Goal: Task Accomplishment & Management: Complete application form

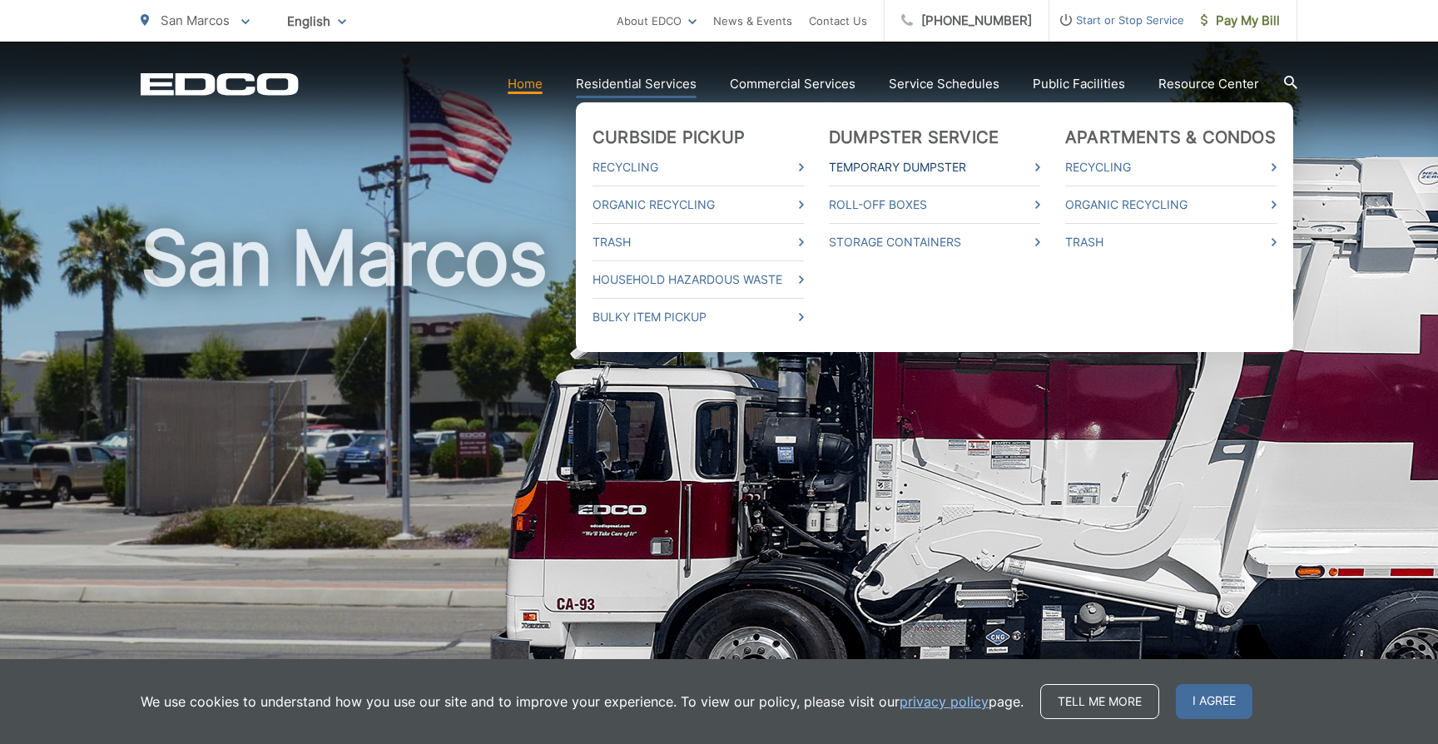
click at [920, 166] on link "Temporary Dumpster" at bounding box center [934, 167] width 211 height 20
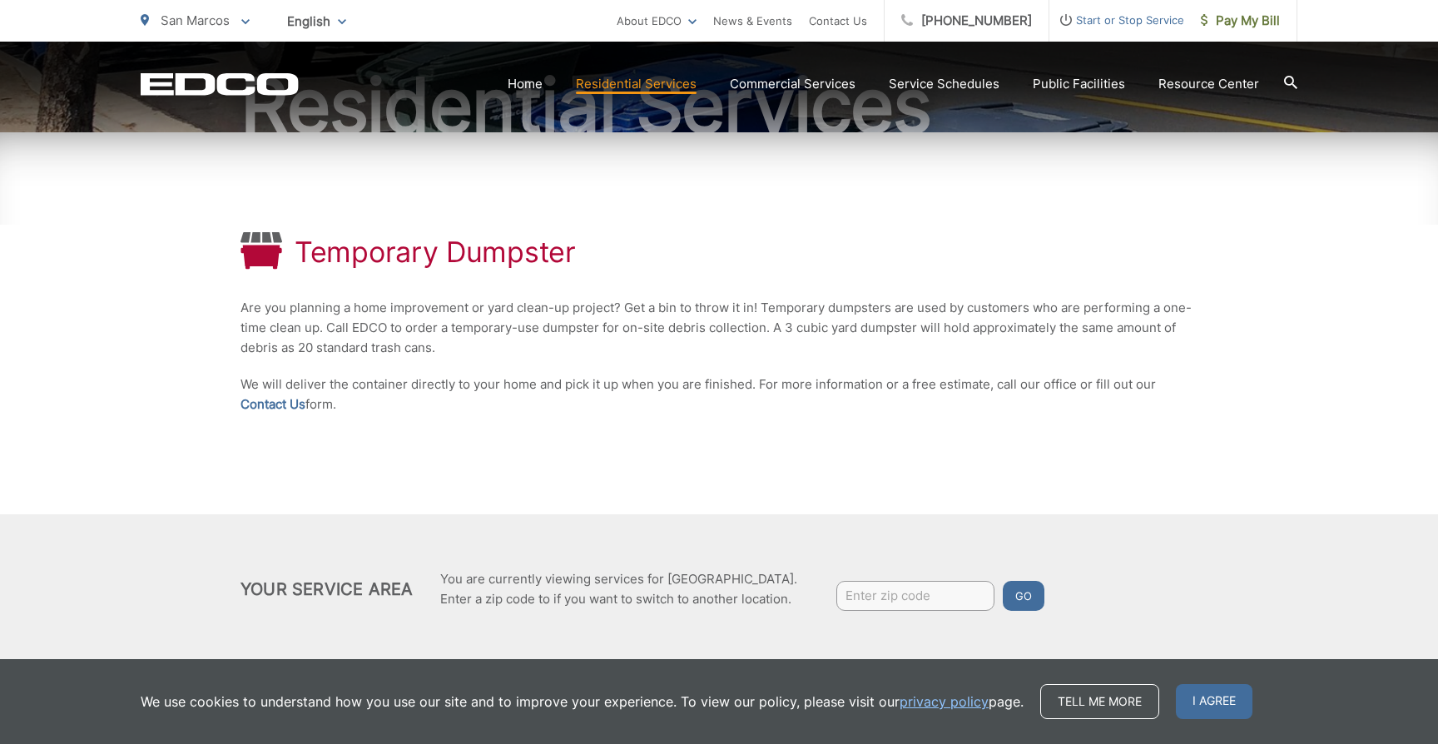
scroll to position [224, 0]
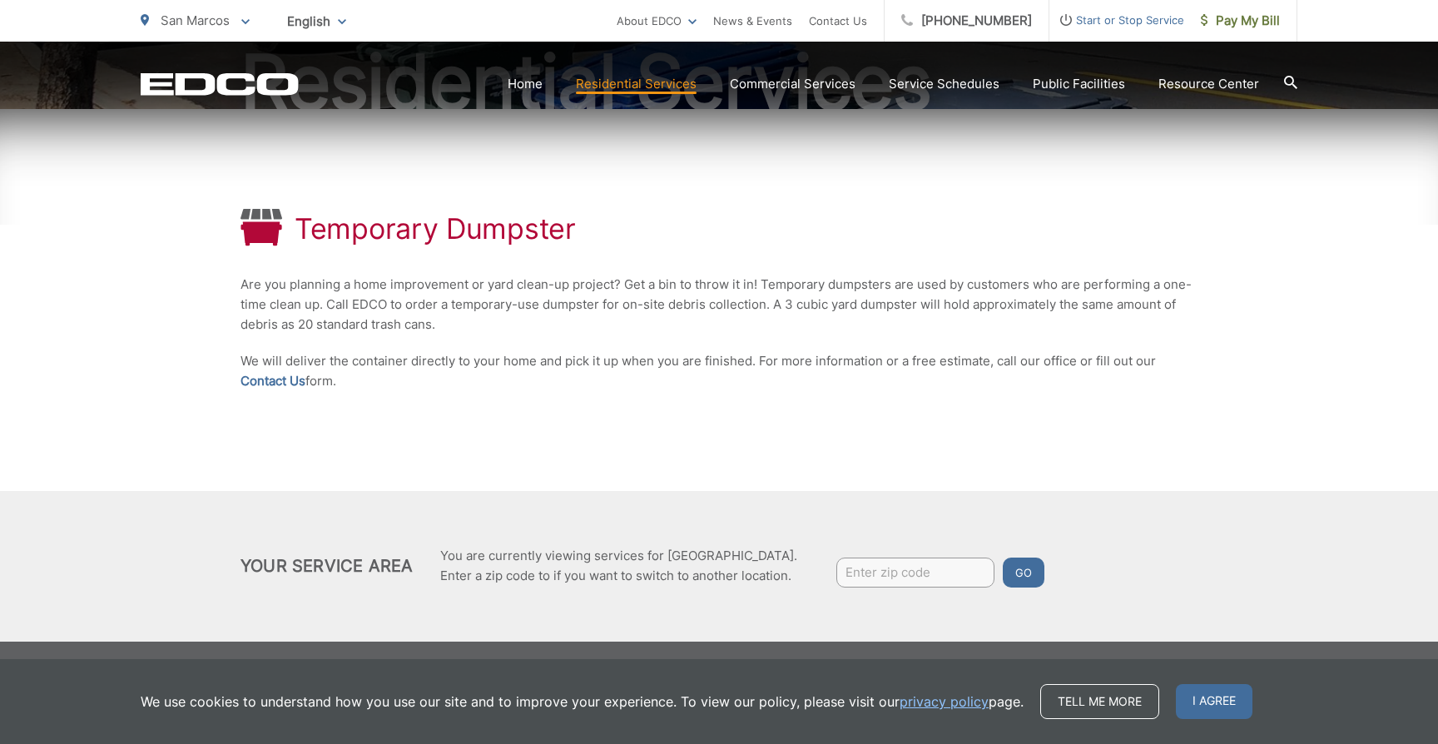
click at [407, 400] on div "Temporary Dumpster Are you planning a home improvement or yard clean-up project…" at bounding box center [719, 300] width 957 height 382
click at [896, 558] on input "Enter zip code" at bounding box center [915, 573] width 158 height 30
type input "92069"
click at [1026, 583] on button "Go" at bounding box center [1024, 573] width 42 height 30
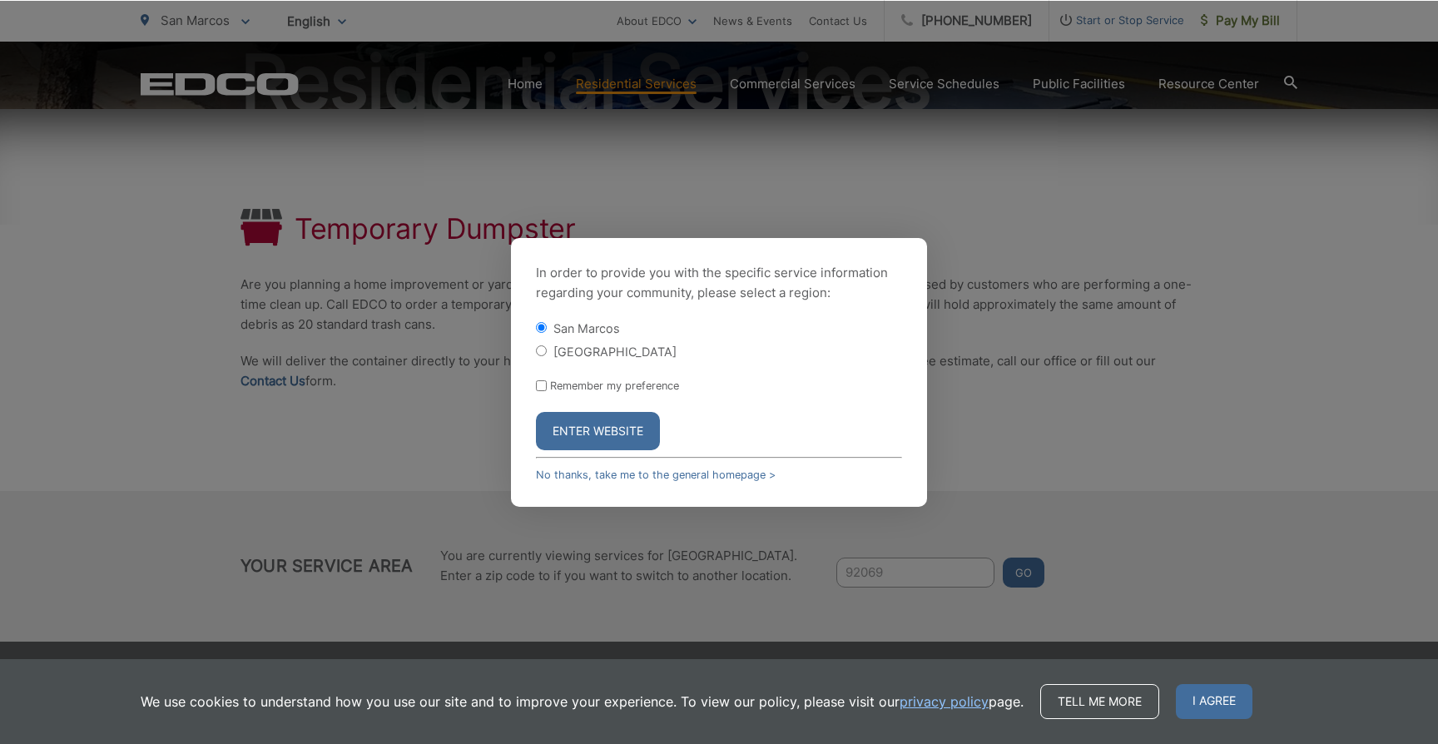
click at [584, 388] on label "Remember my preference" at bounding box center [614, 386] width 129 height 12
click at [547, 388] on input "Remember my preference" at bounding box center [541, 385] width 11 height 11
checkbox input "true"
click at [586, 436] on button "Enter Website" at bounding box center [598, 431] width 124 height 38
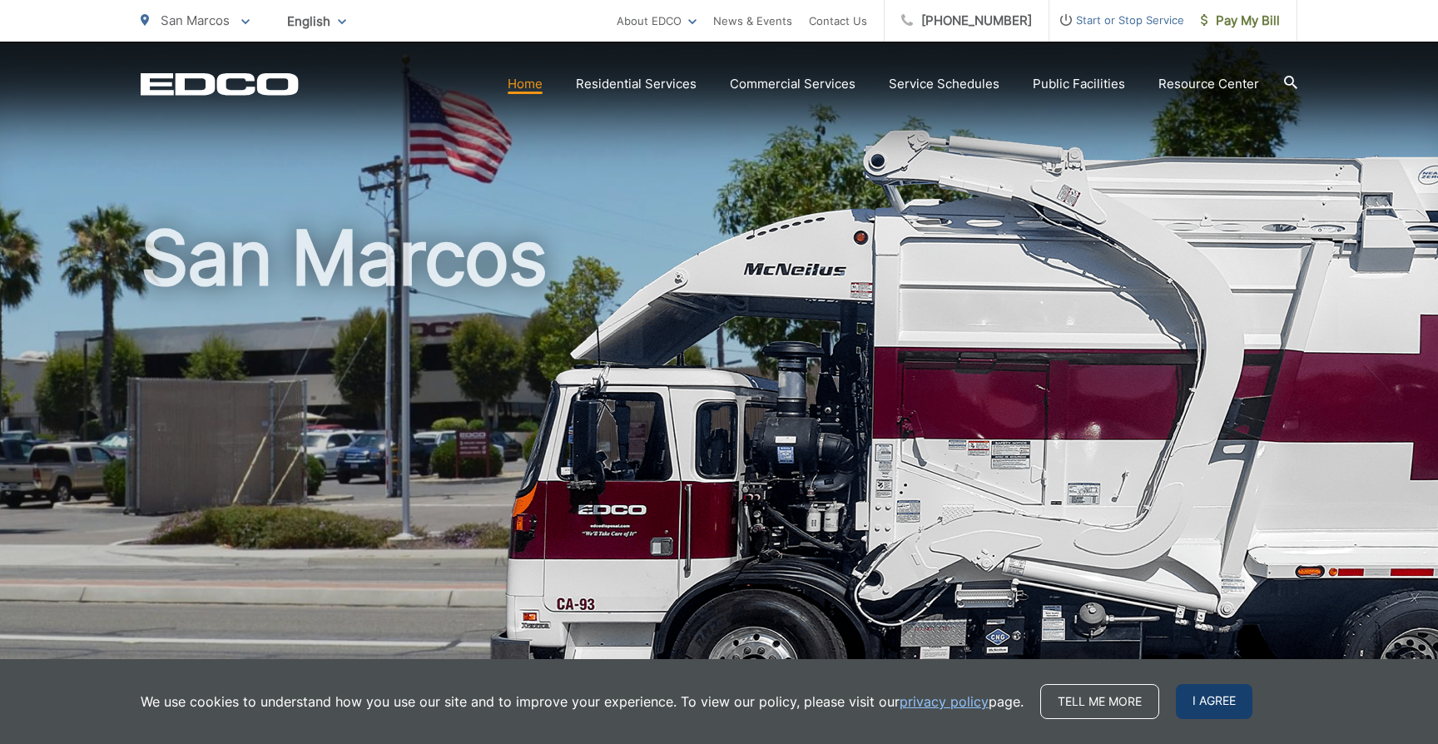
click at [1200, 705] on span "I agree" at bounding box center [1214, 701] width 77 height 35
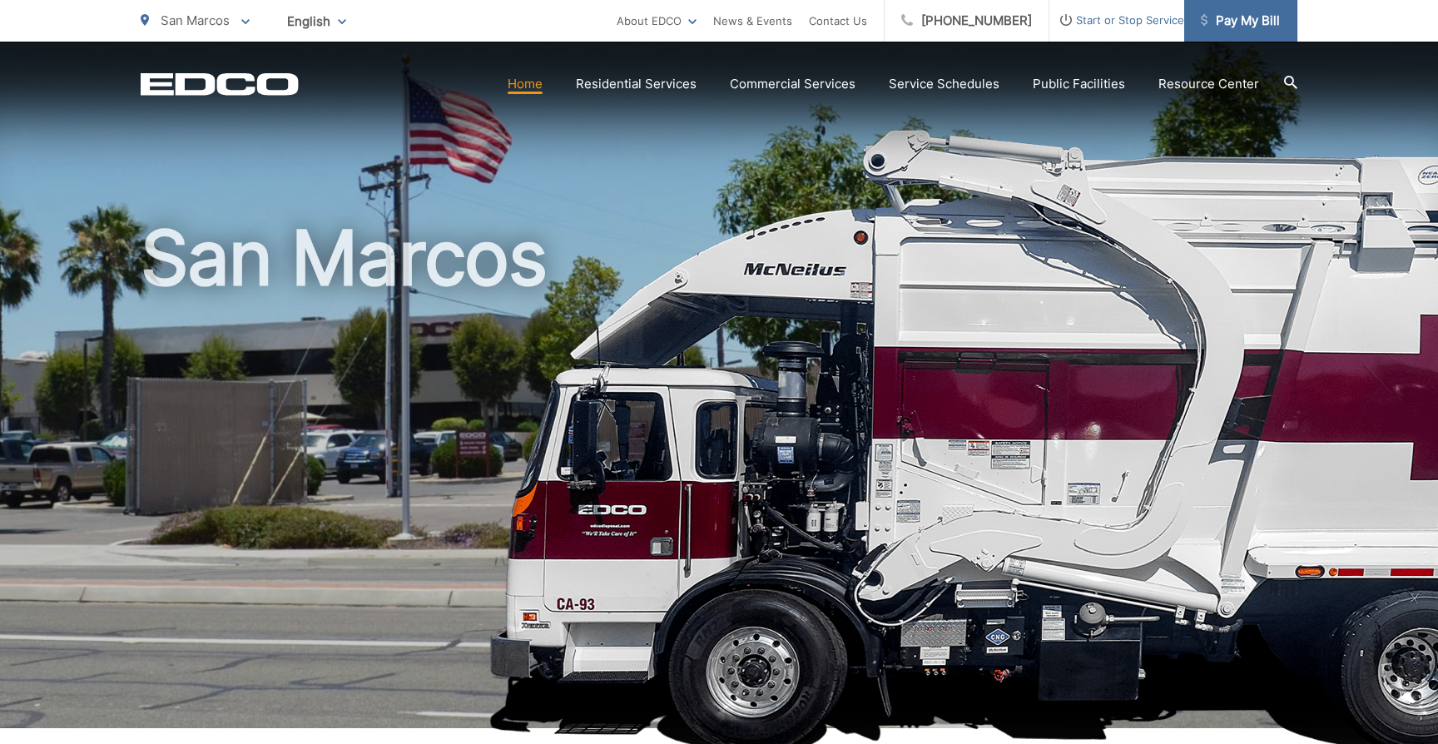
click at [1242, 26] on span "Pay My Bill" at bounding box center [1240, 21] width 79 height 20
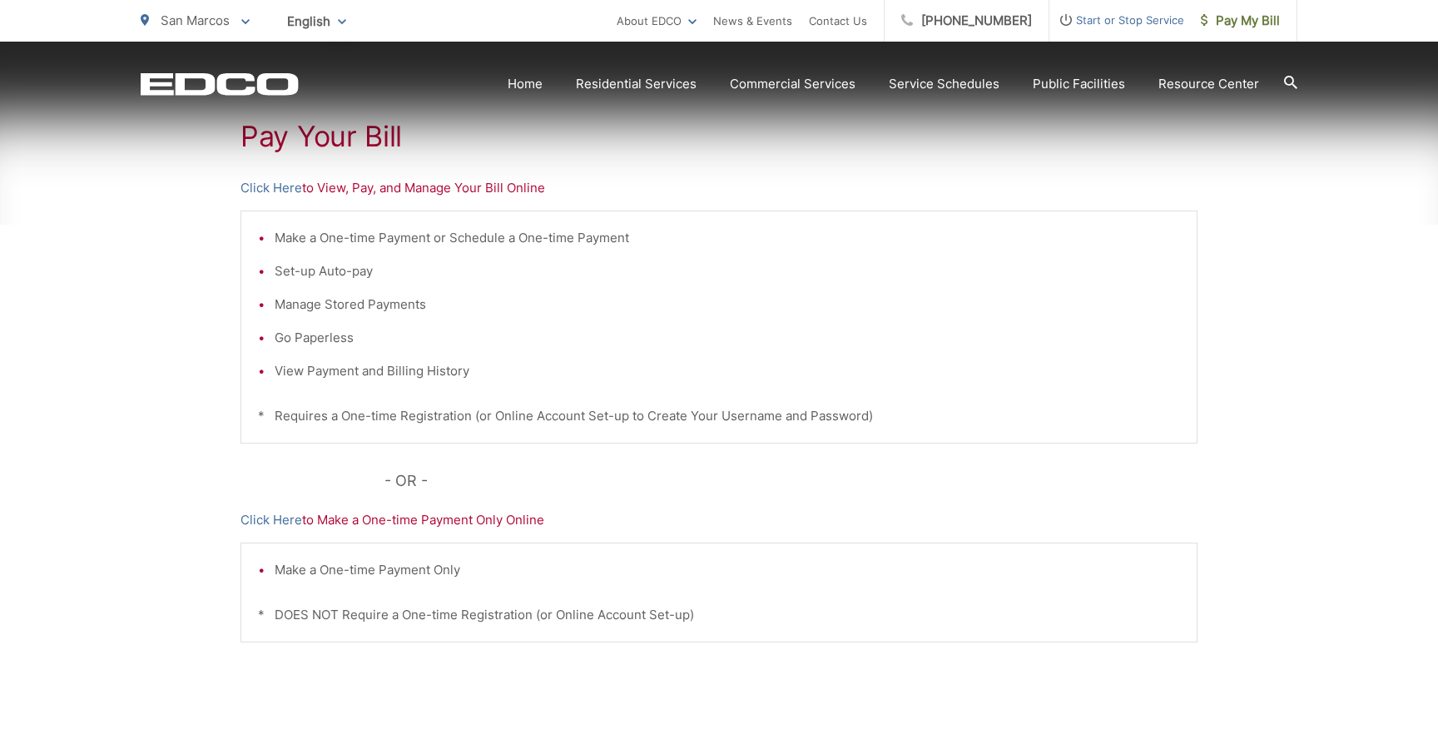
scroll to position [319, 0]
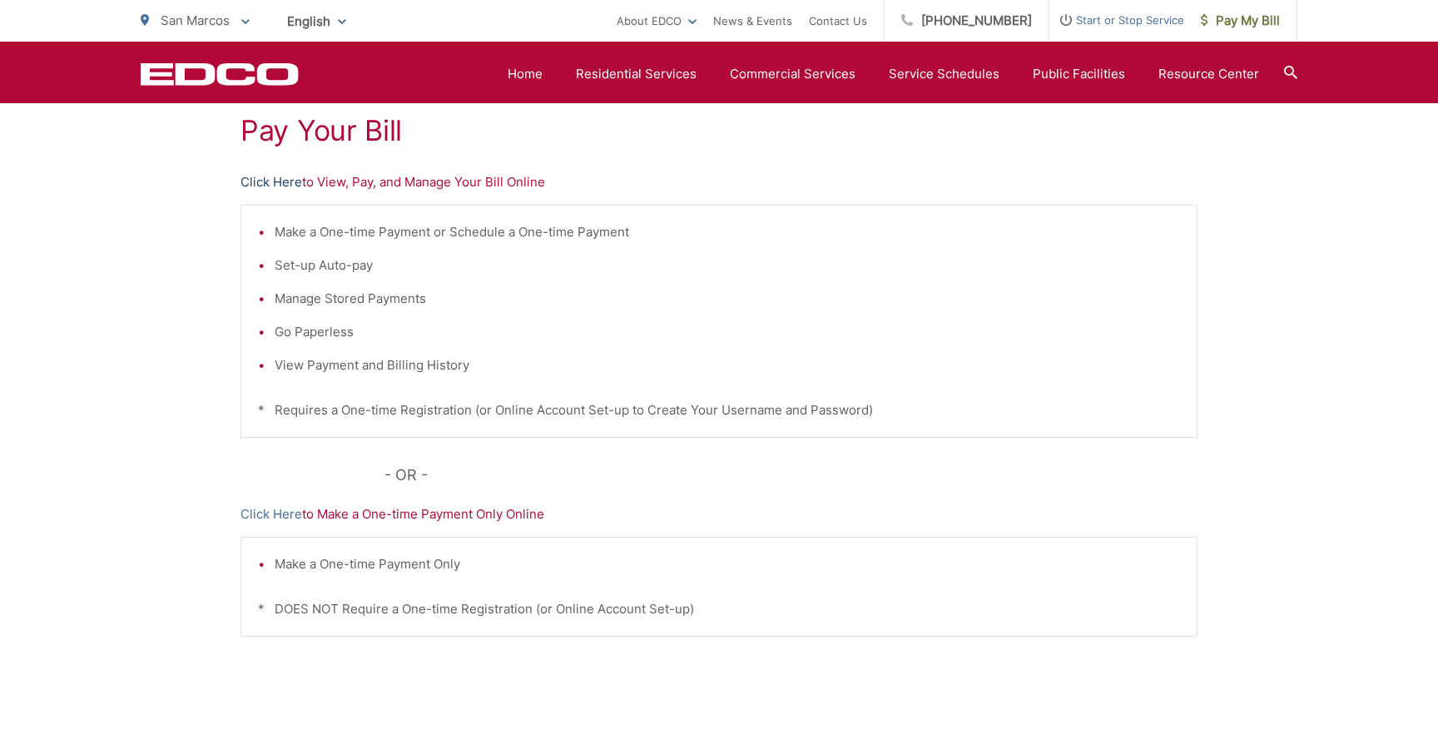
click at [276, 181] on link "Click Here" at bounding box center [272, 182] width 62 height 20
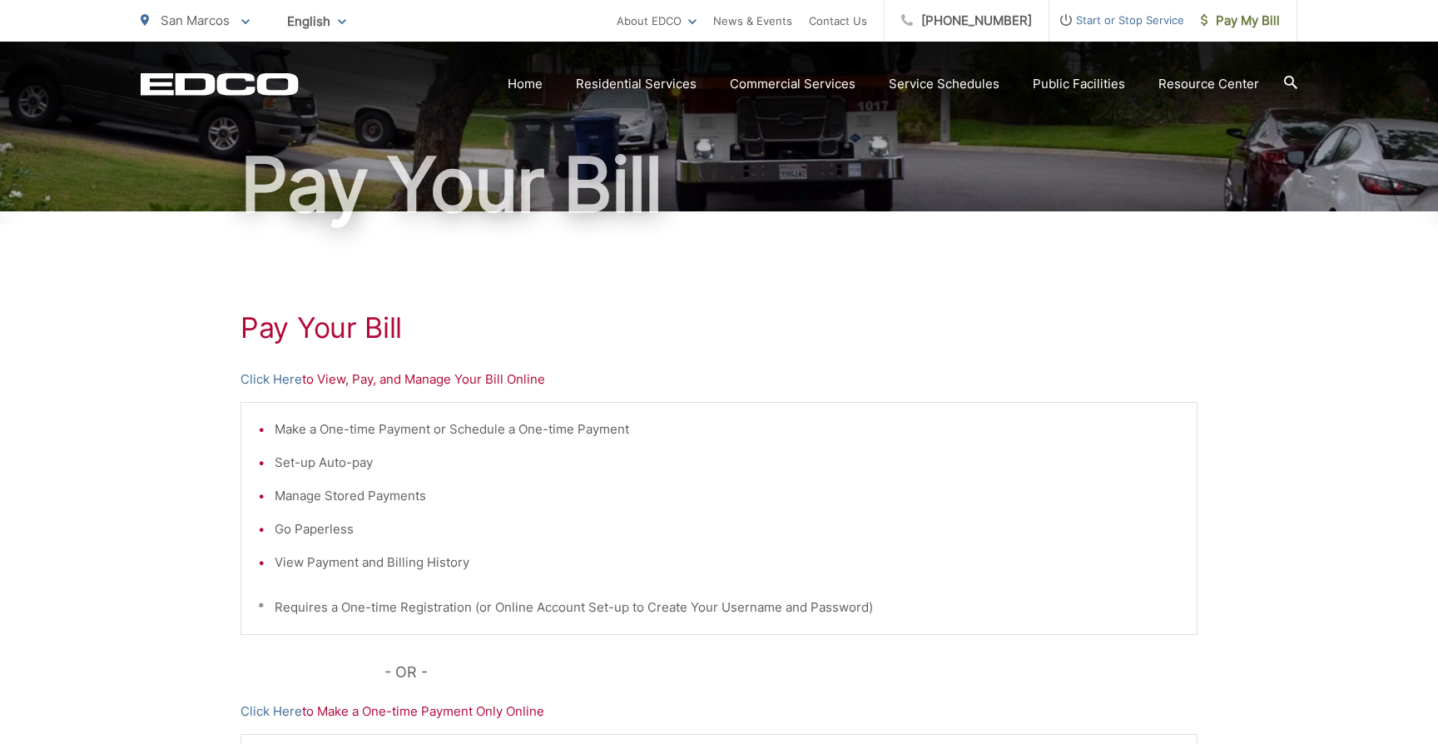
scroll to position [141, 0]
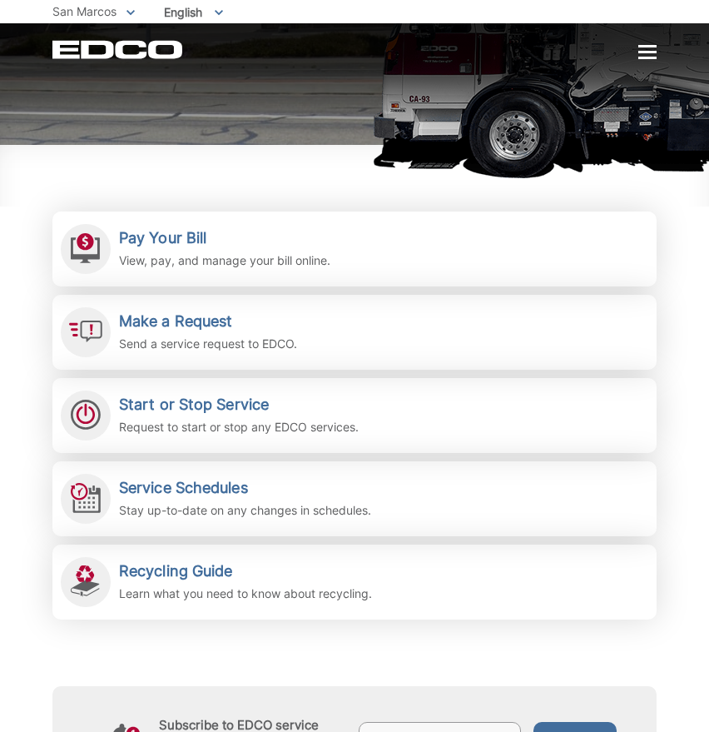
scroll to position [259, 0]
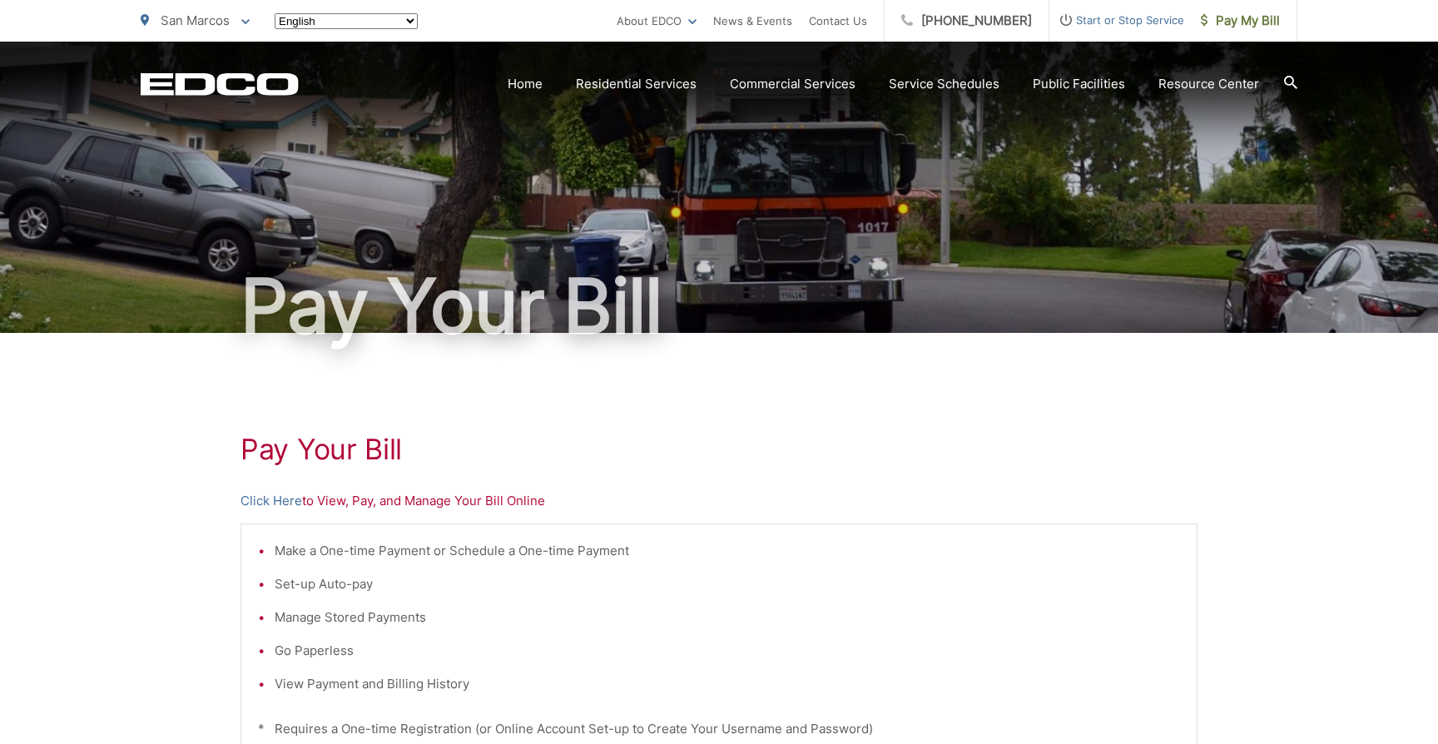
scroll to position [141, 0]
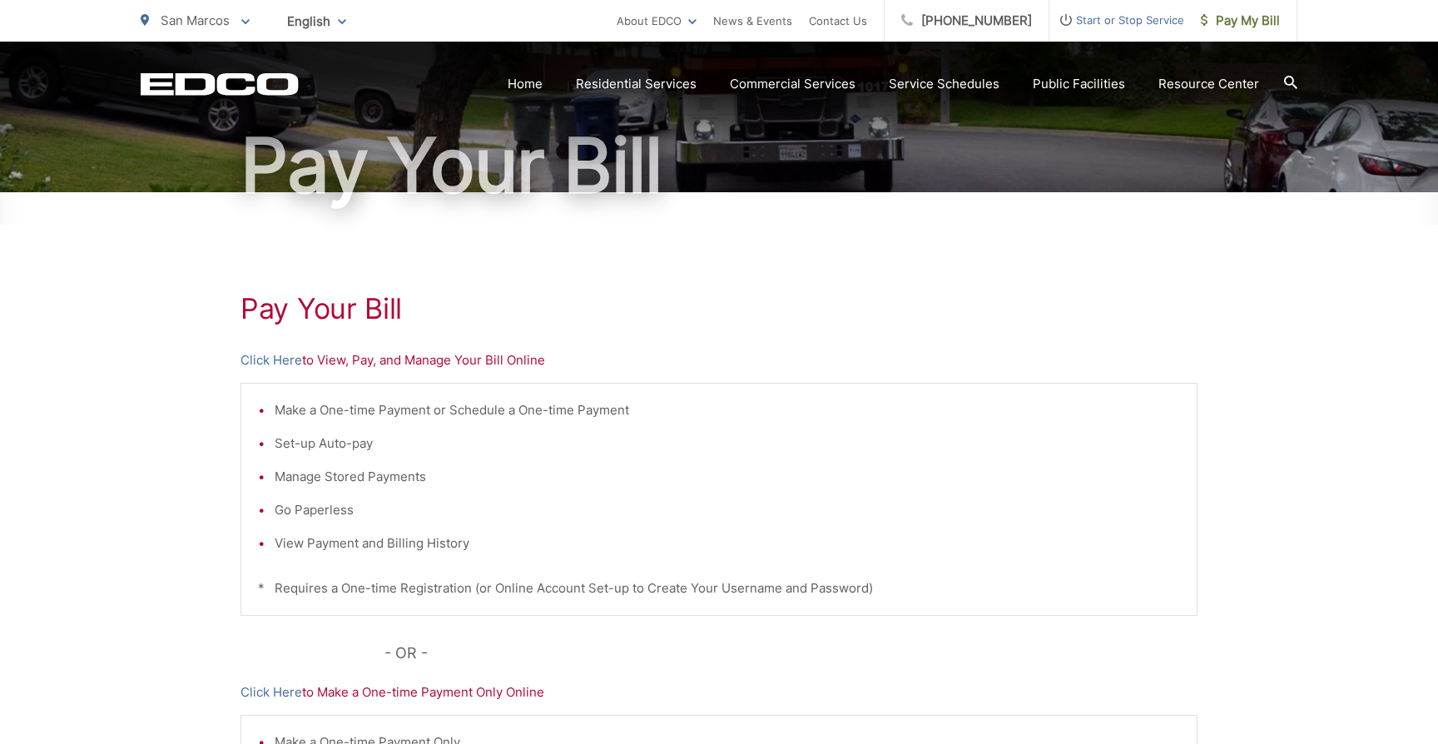
click at [762, 348] on div "Pay Your Bill Click Here to View, Pay, and Manage Your Bill Online Make a One-t…" at bounding box center [719, 565] width 957 height 747
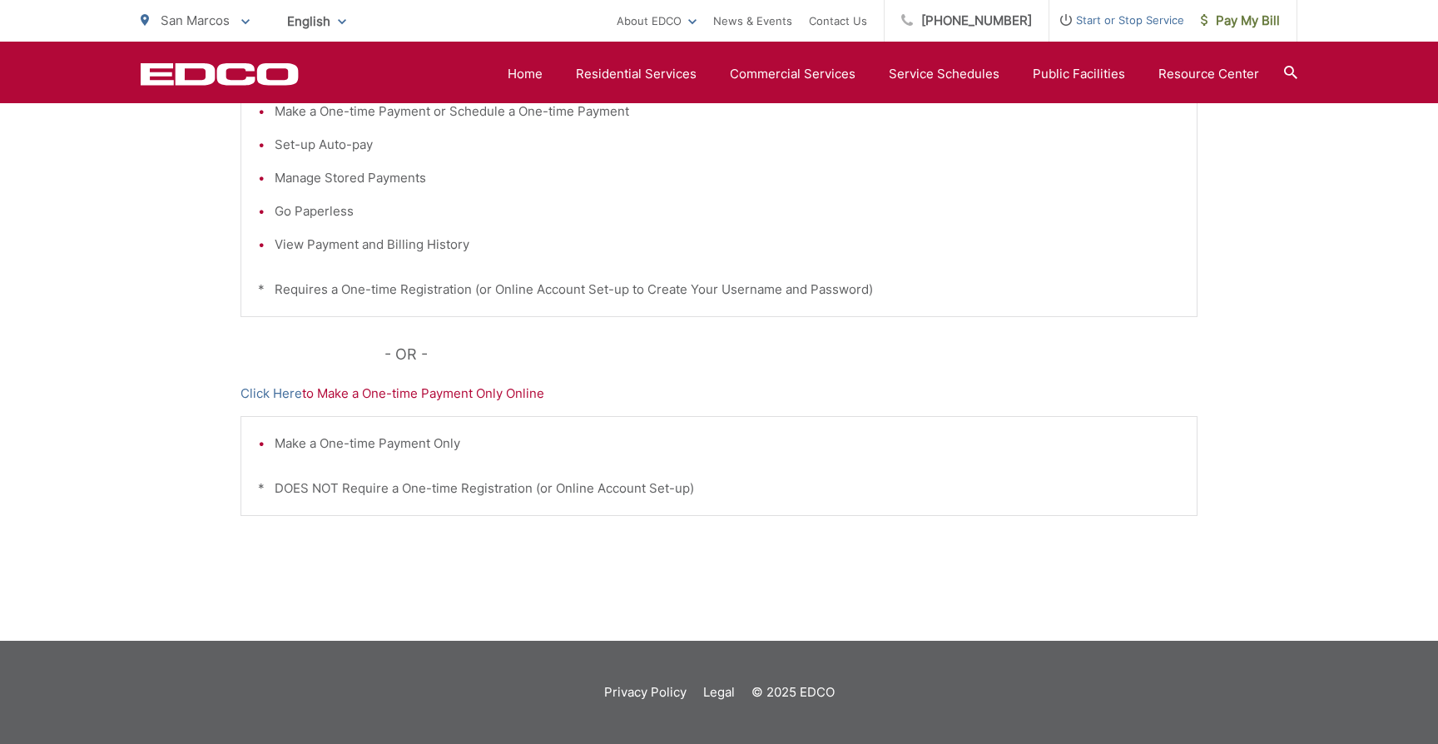
scroll to position [0, 0]
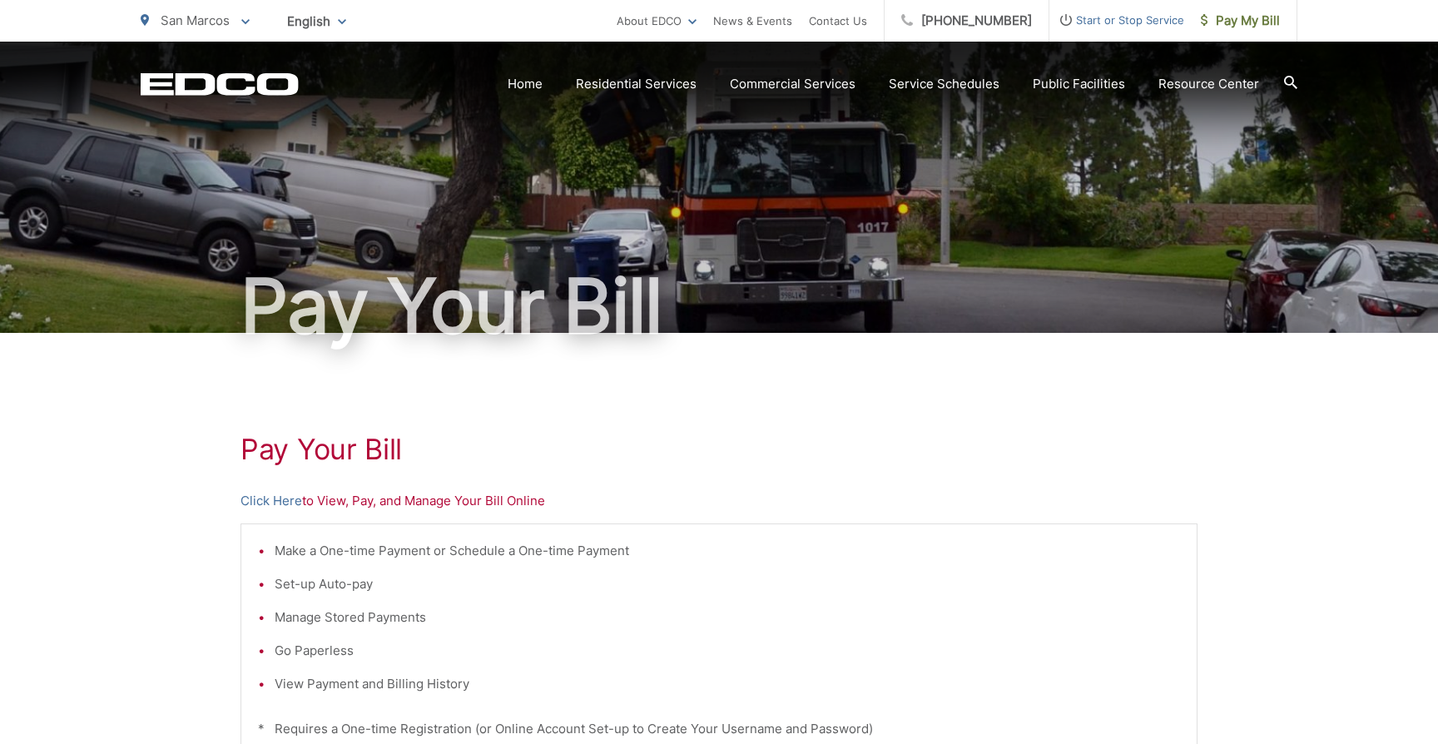
click at [967, 499] on p "Click Here to View, Pay, and Manage Your Bill Online" at bounding box center [719, 501] width 957 height 20
click at [1042, 487] on div "Pay Your Bill Click Here to View, Pay, and Manage Your Bill Online Make a One-t…" at bounding box center [719, 706] width 957 height 747
click at [1049, 583] on li "Set-up Auto-pay" at bounding box center [728, 584] width 906 height 20
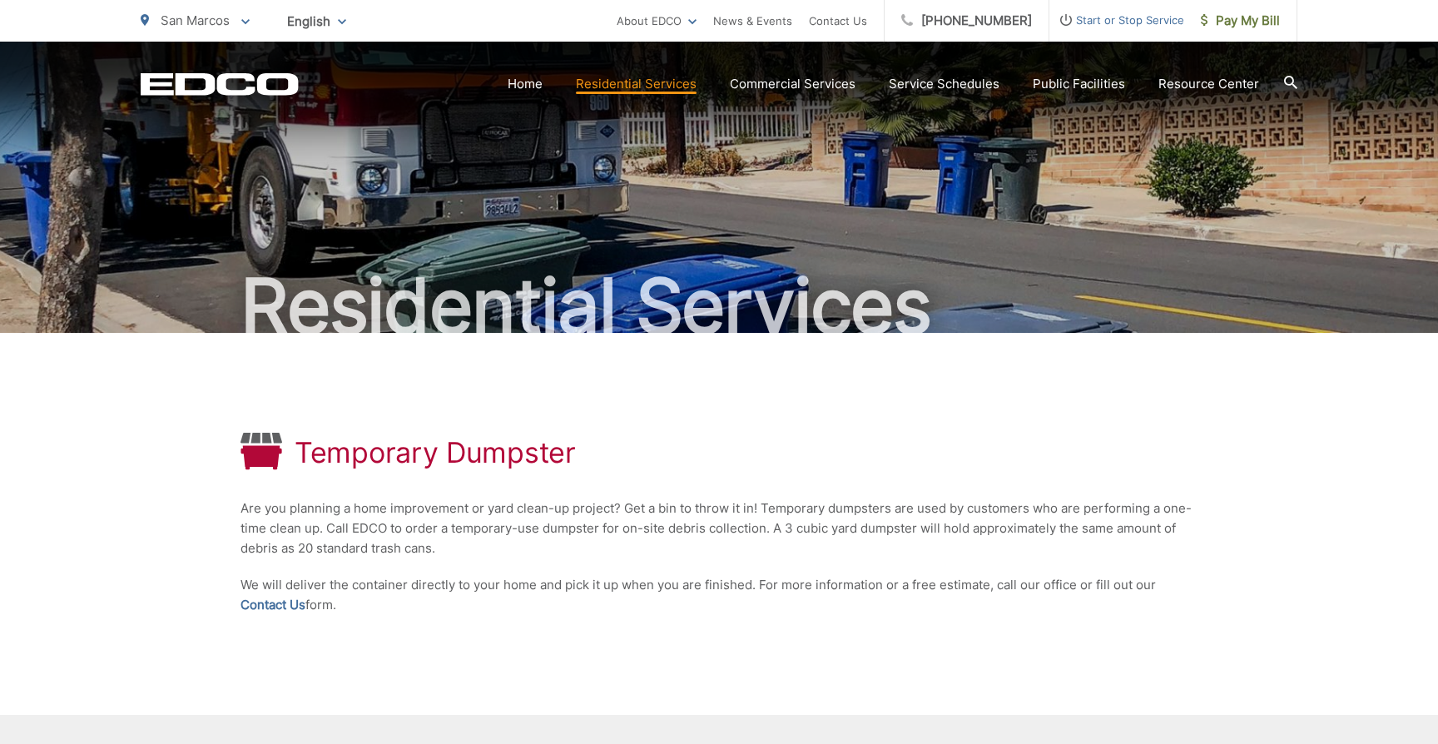
click at [588, 546] on p "Are you planning a home improvement or yard clean-up project? Get a bin to thro…" at bounding box center [719, 529] width 957 height 60
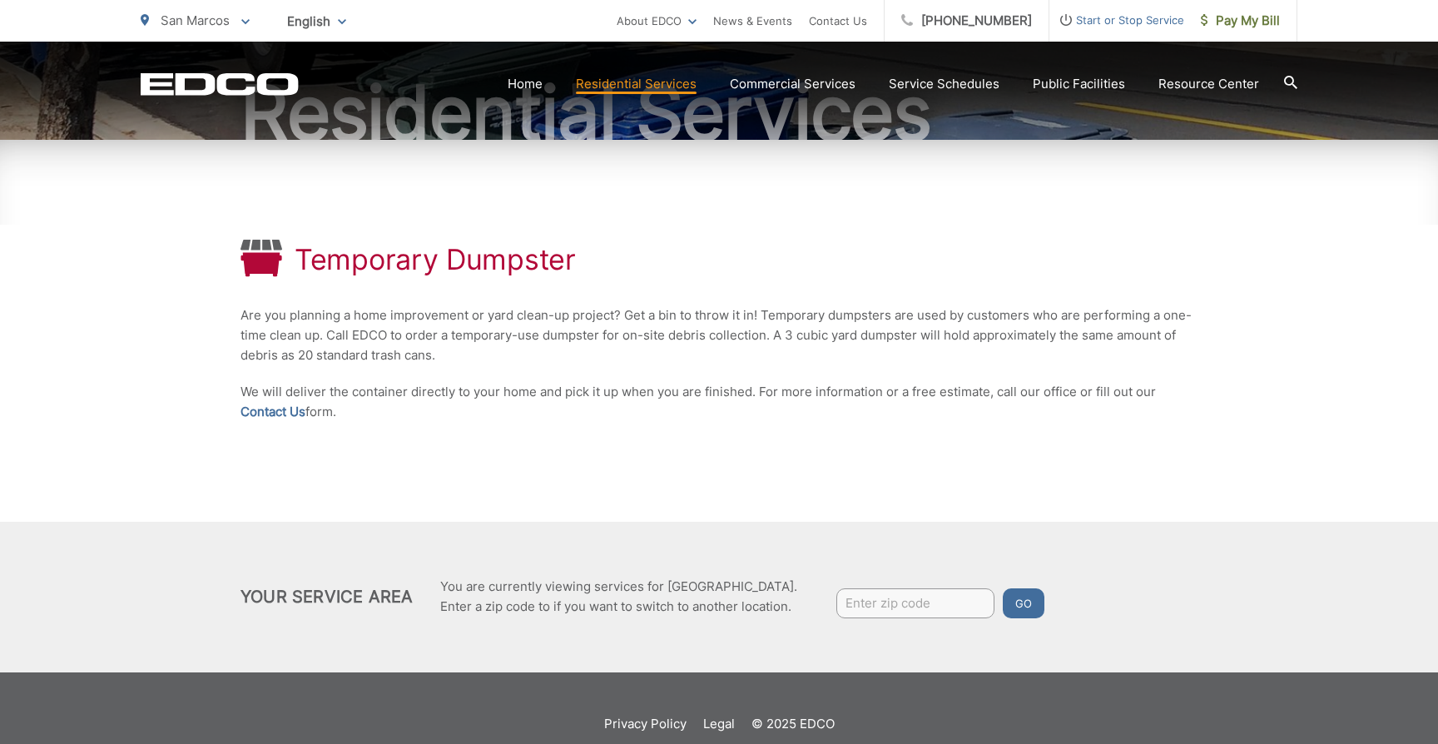
scroll to position [205, 0]
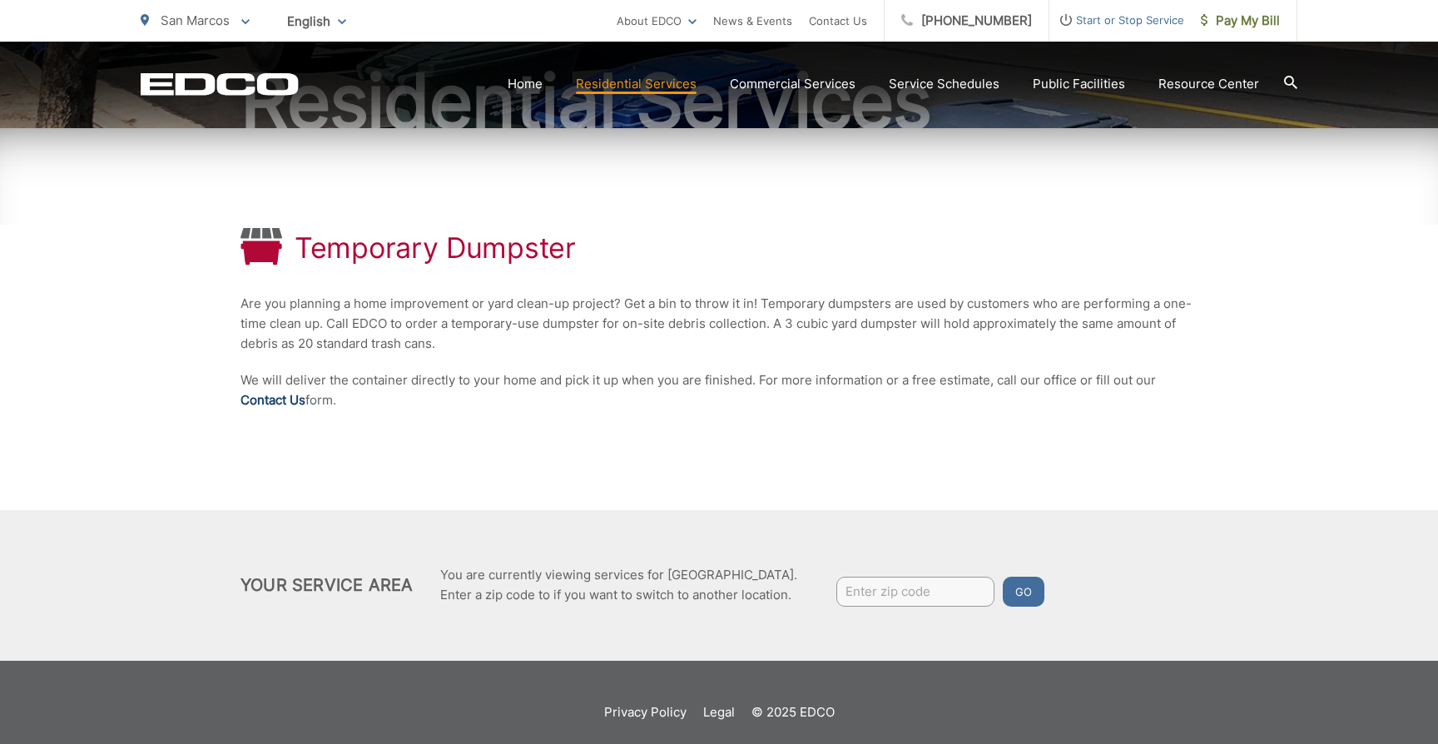
click at [262, 398] on link "Contact Us" at bounding box center [273, 400] width 65 height 20
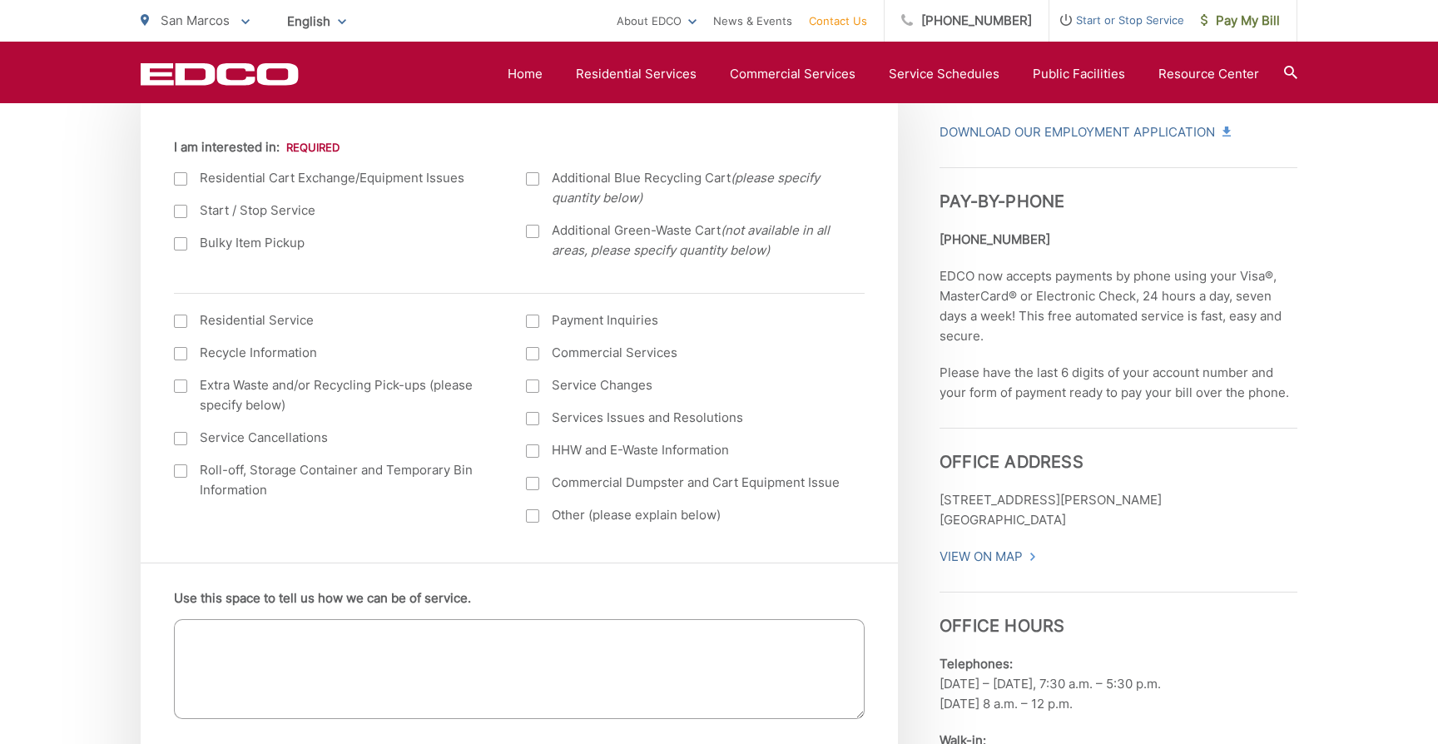
scroll to position [614, 0]
click at [181, 470] on div at bounding box center [180, 471] width 13 height 13
click at [0, 0] on input "Roll-off, Storage Container and Temporary Bin Information" at bounding box center [0, 0] width 0 height 0
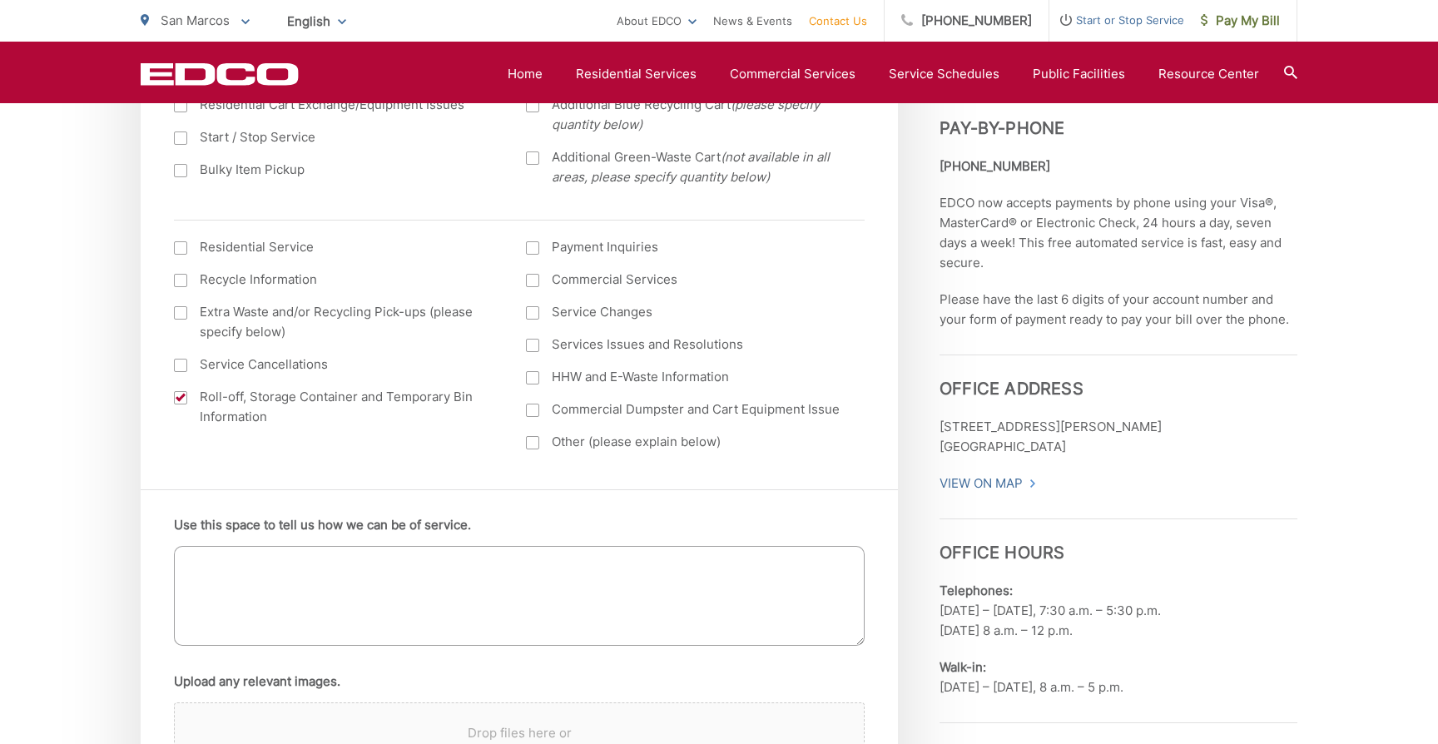
scroll to position [689, 0]
click at [395, 604] on textarea "Use this space to tell us how we can be of service." at bounding box center [519, 595] width 691 height 100
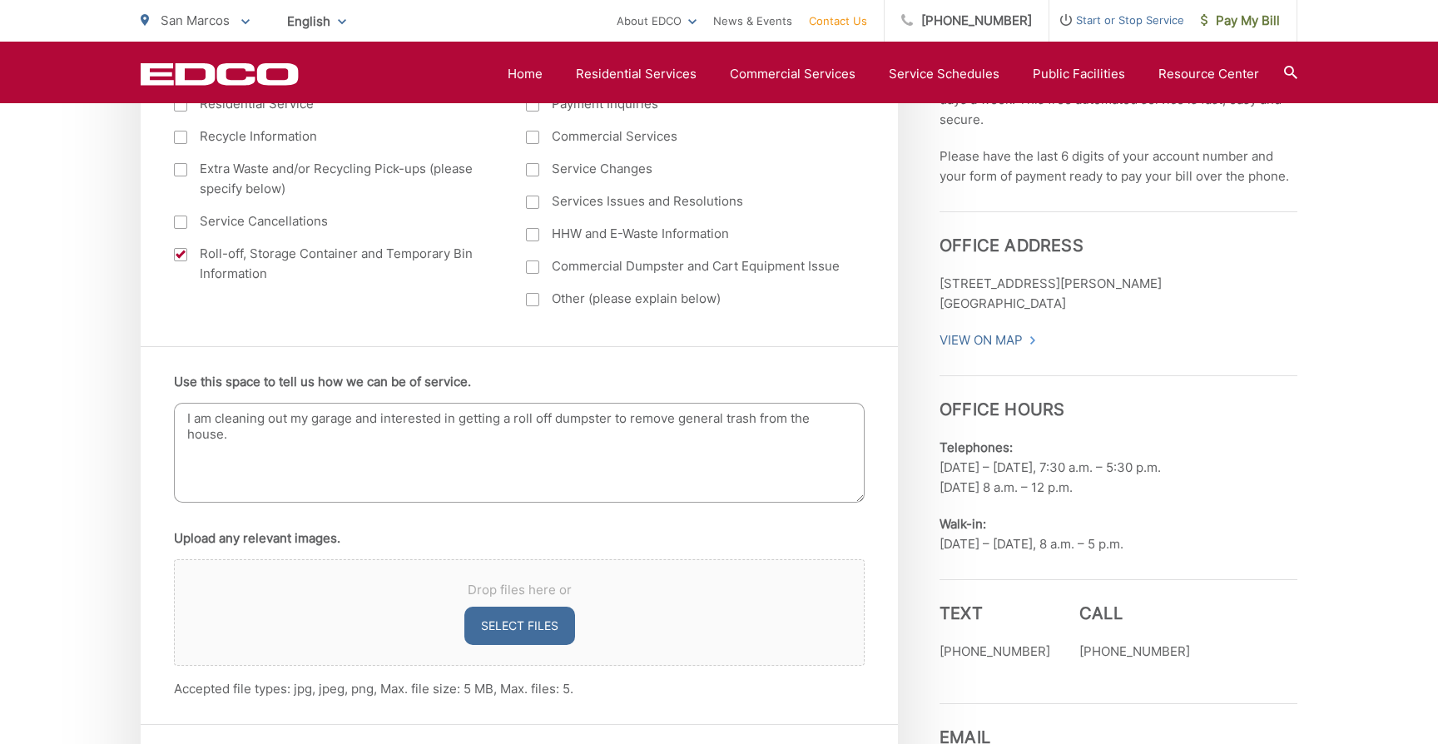
scroll to position [839, 0]
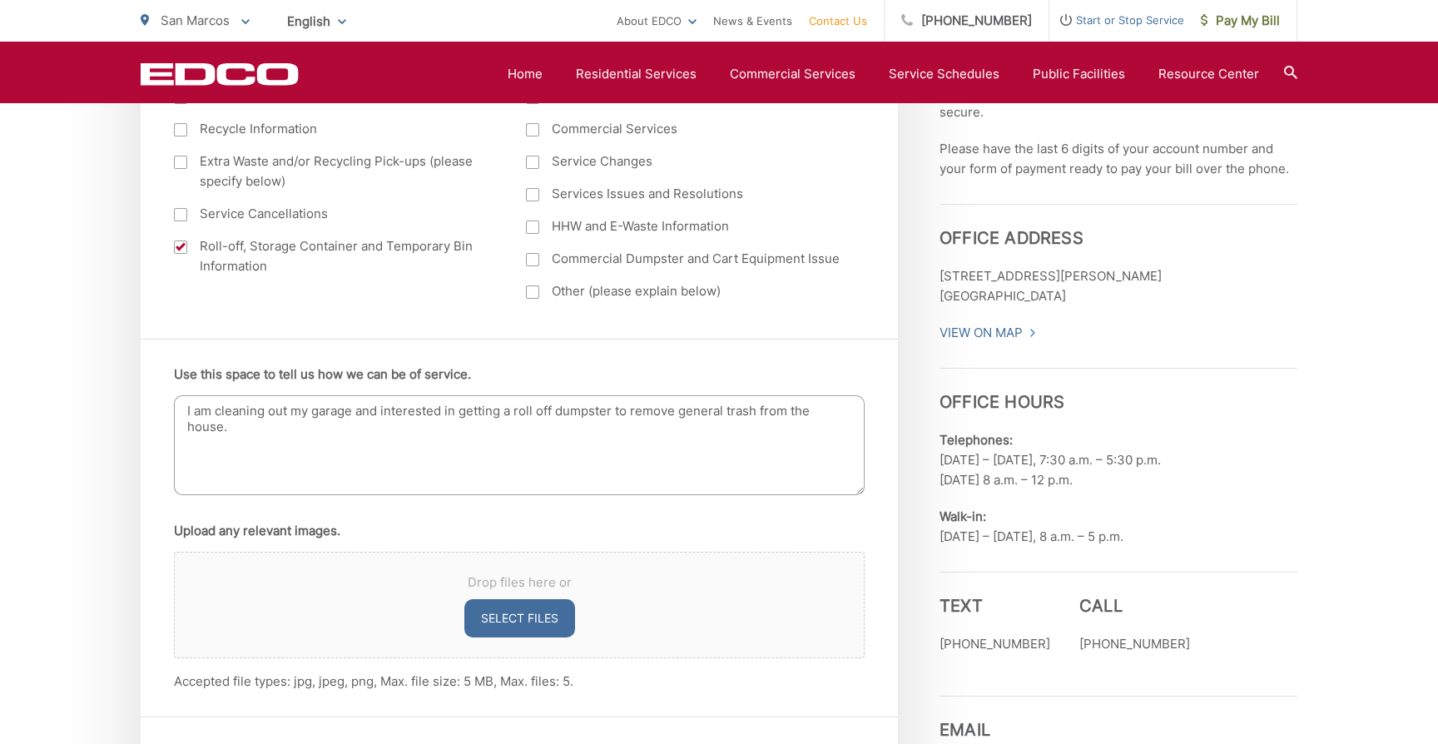
click at [420, 457] on textarea "I am cleaning out my garage and interested in getting a roll off dumpster to re…" at bounding box center [519, 445] width 691 height 100
click at [375, 429] on textarea "I am cleaning out my garage and interested in getting a roll off dumpster to re…" at bounding box center [519, 445] width 691 height 100
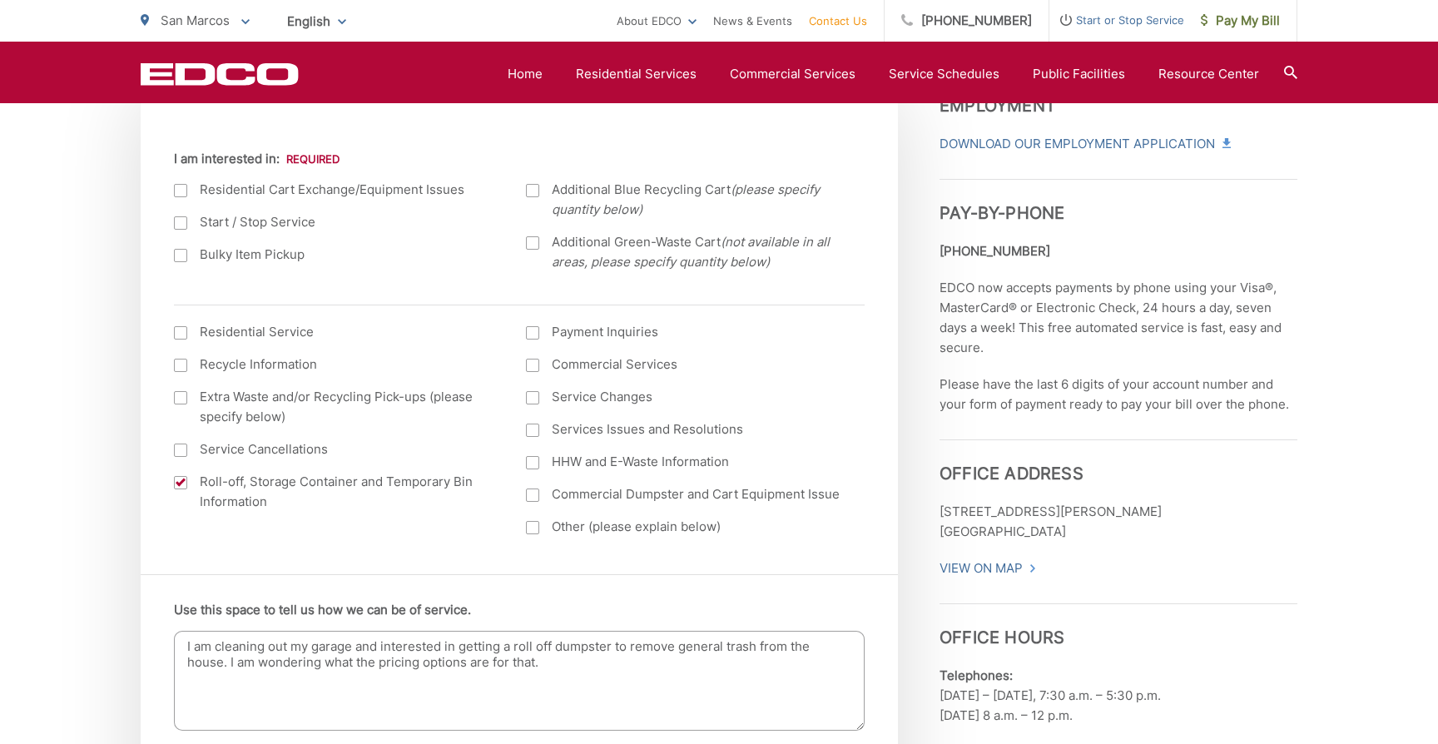
scroll to position [601, 0]
type textarea "I am cleaning out my garage and interested in getting a roll off dumpster to re…"
click at [181, 339] on div at bounding box center [180, 335] width 13 height 13
click at [0, 0] on input "I am interested in: (continued) *" at bounding box center [0, 0] width 0 height 0
click at [181, 336] on div at bounding box center [180, 335] width 13 height 13
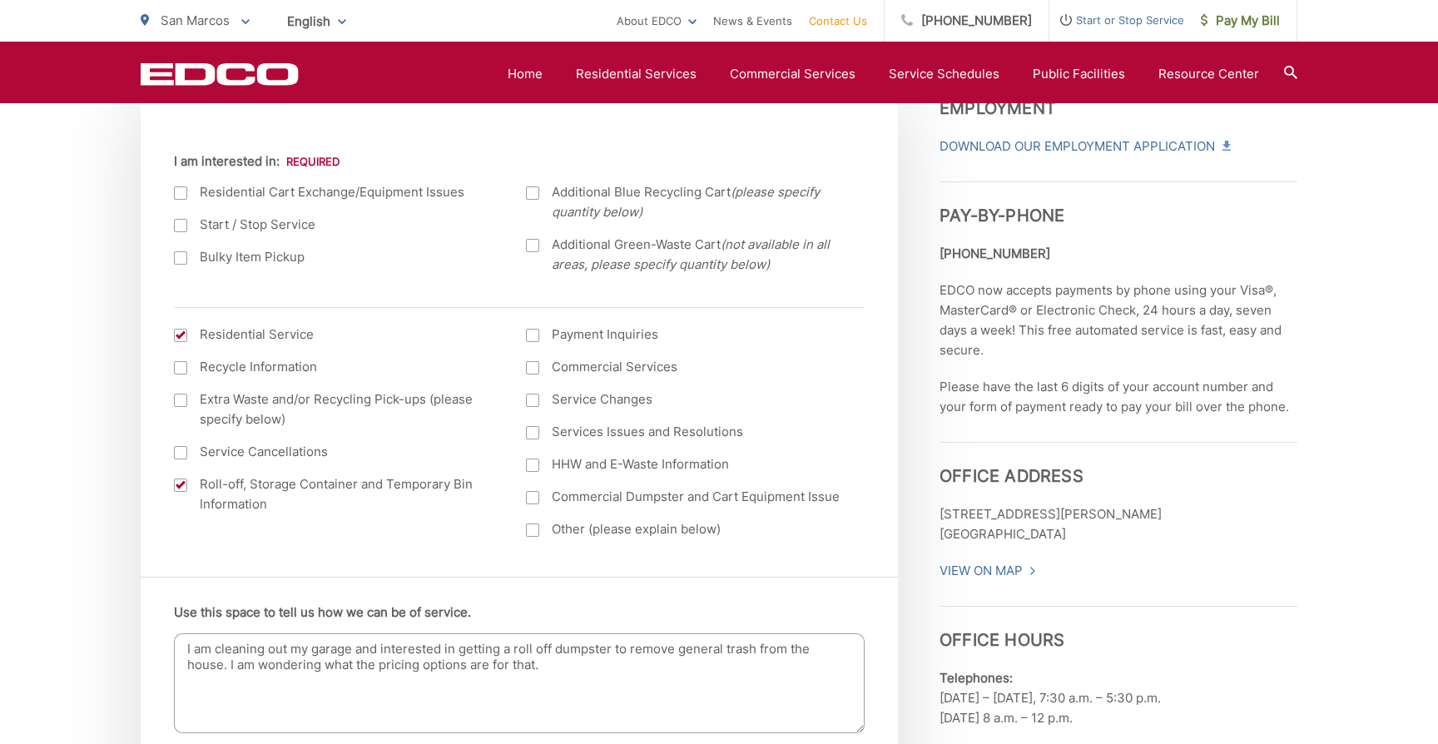
click at [0, 0] on input "I am interested in: (continued) *" at bounding box center [0, 0] width 0 height 0
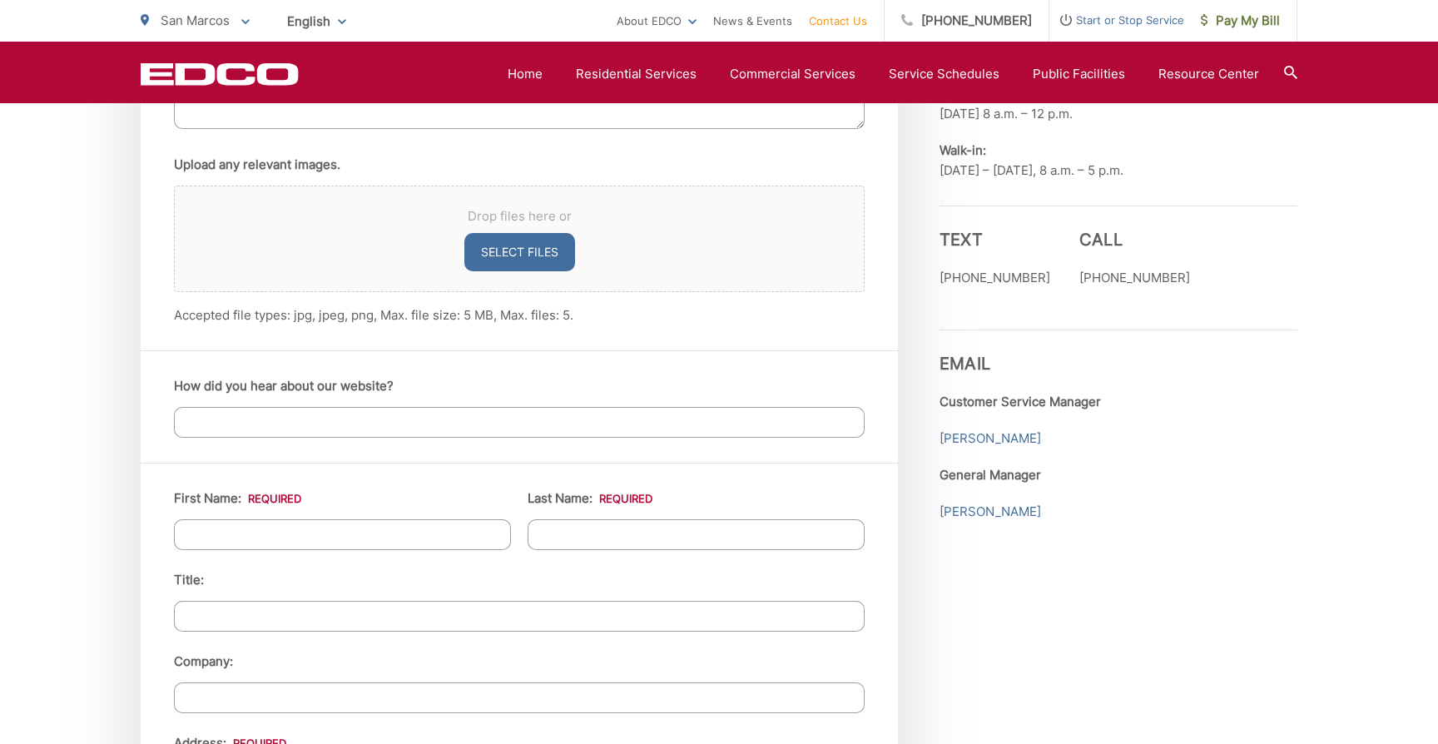
scroll to position [1235, 0]
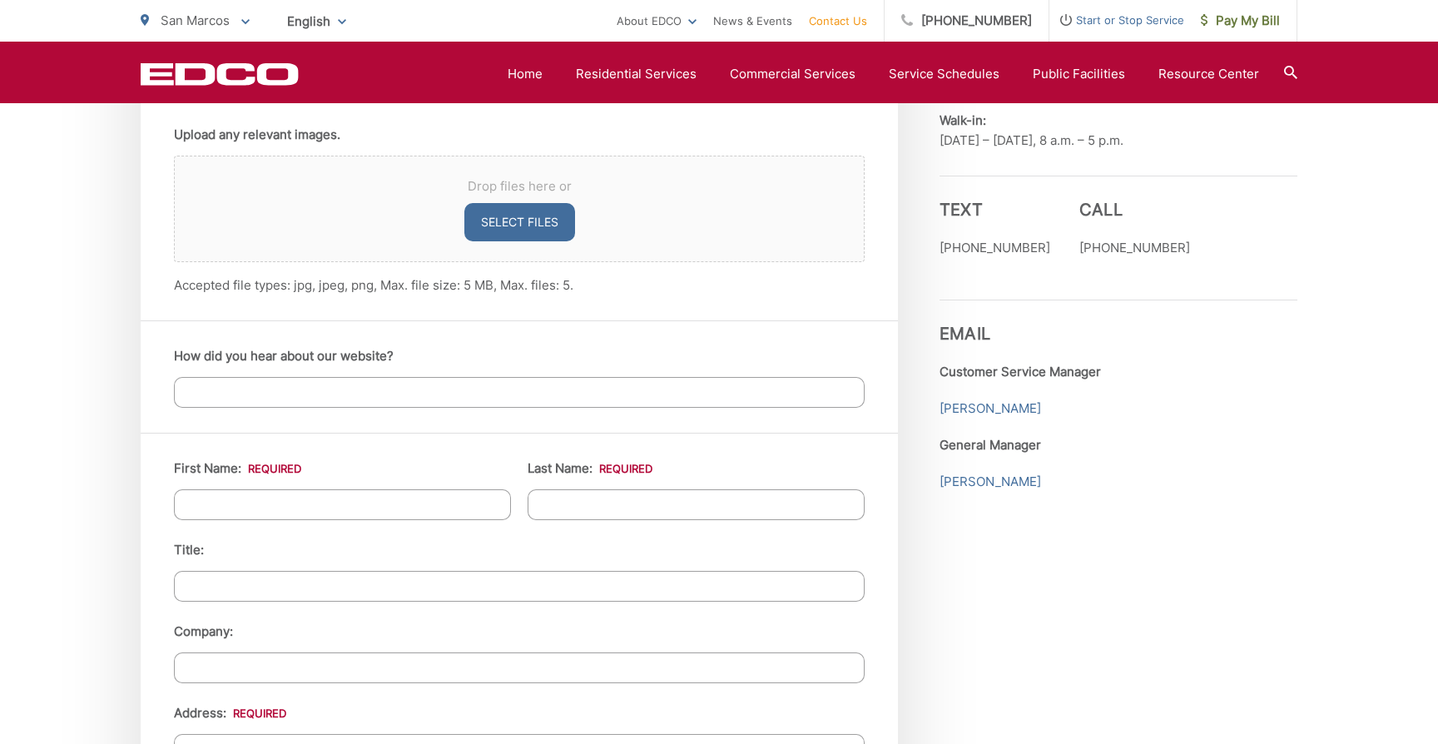
click at [349, 394] on input "How did you hear about our website?" at bounding box center [519, 392] width 691 height 31
click at [467, 342] on div "How did you hear about our website?" at bounding box center [519, 376] width 757 height 112
click at [421, 391] on input "How did you hear about our website?" at bounding box center [519, 392] width 691 height 31
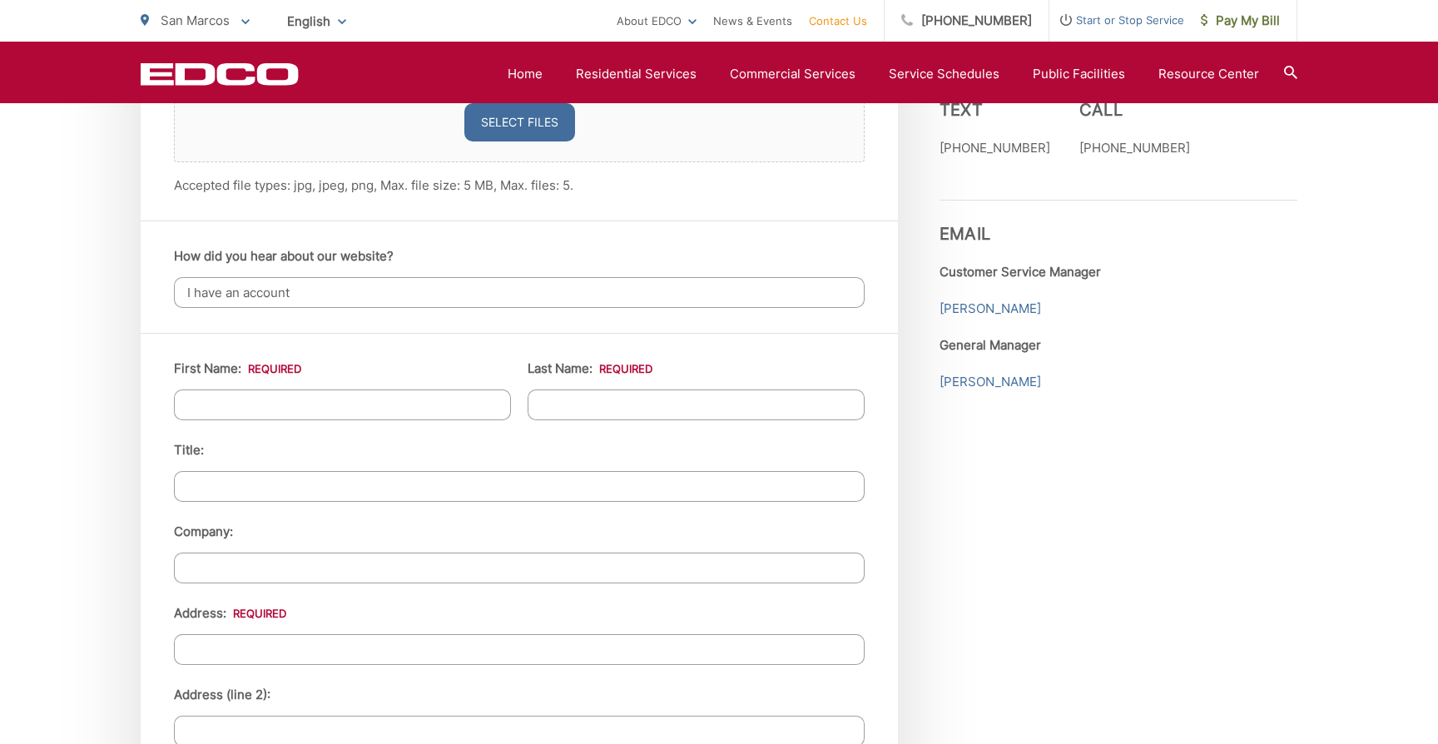
type input "I have an account"
click at [409, 394] on input "First Name: *" at bounding box center [342, 405] width 337 height 31
type input "Gage"
type input "Kehoe"
type input "None"
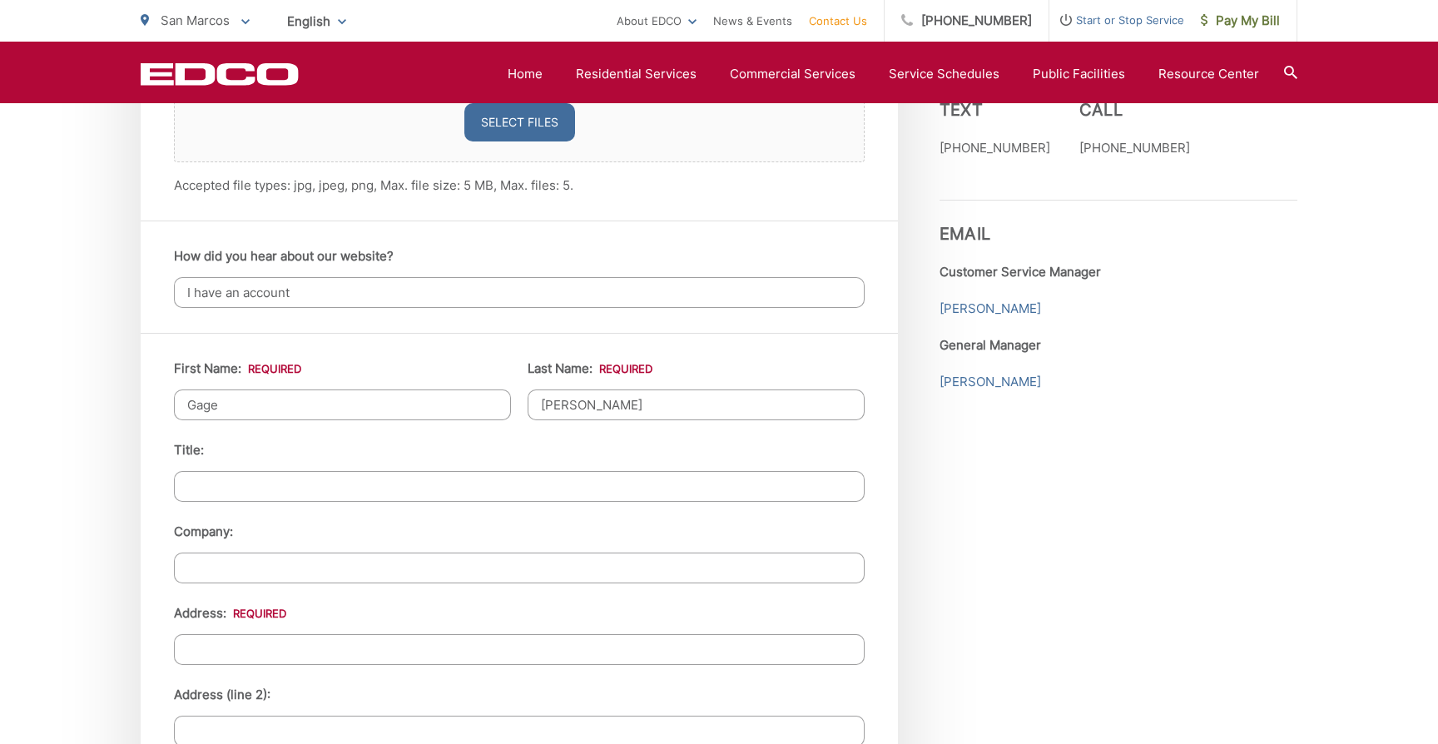
type input "7970 Lakeport Road"
type input "[GEOGRAPHIC_DATA]"
type input "92126"
type input "8587166341"
type input "gagekehoe17@gmail.com"
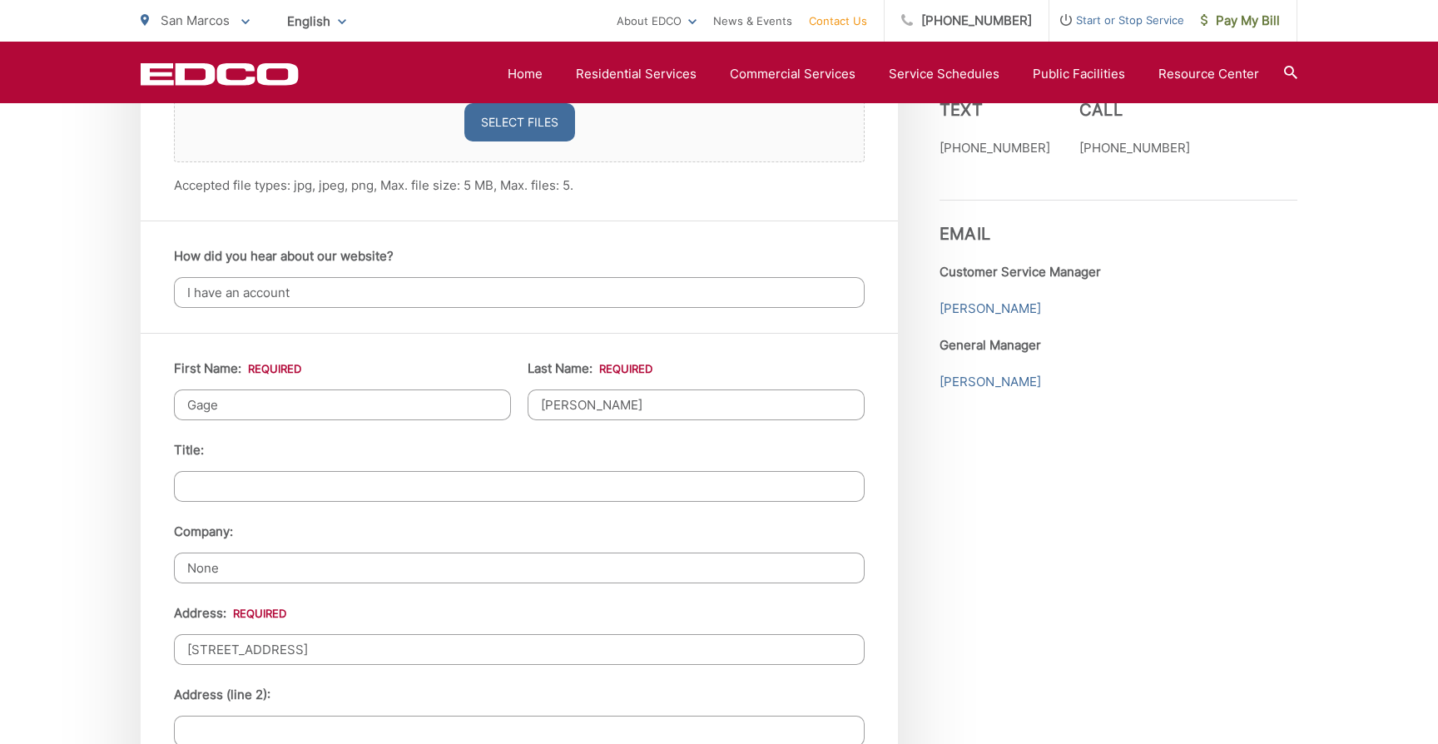
type input "gagekehoe17@gmail.com"
type input "(858) 716-6341"
click at [506, 437] on ul "First Name: * Gage Last Name: * Kehoe Title: Company: None Address: * 7970 Lake…" at bounding box center [519, 752] width 691 height 786
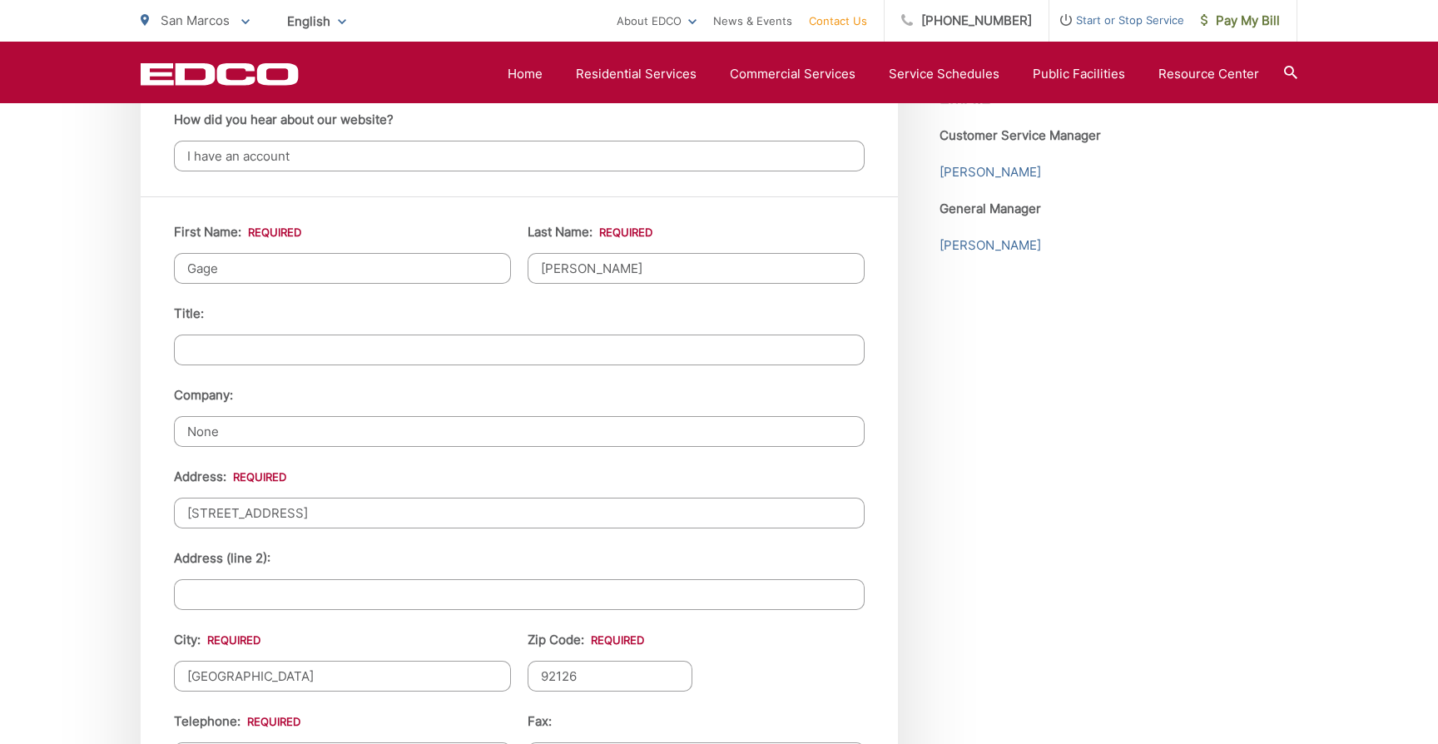
scroll to position [1480, 0]
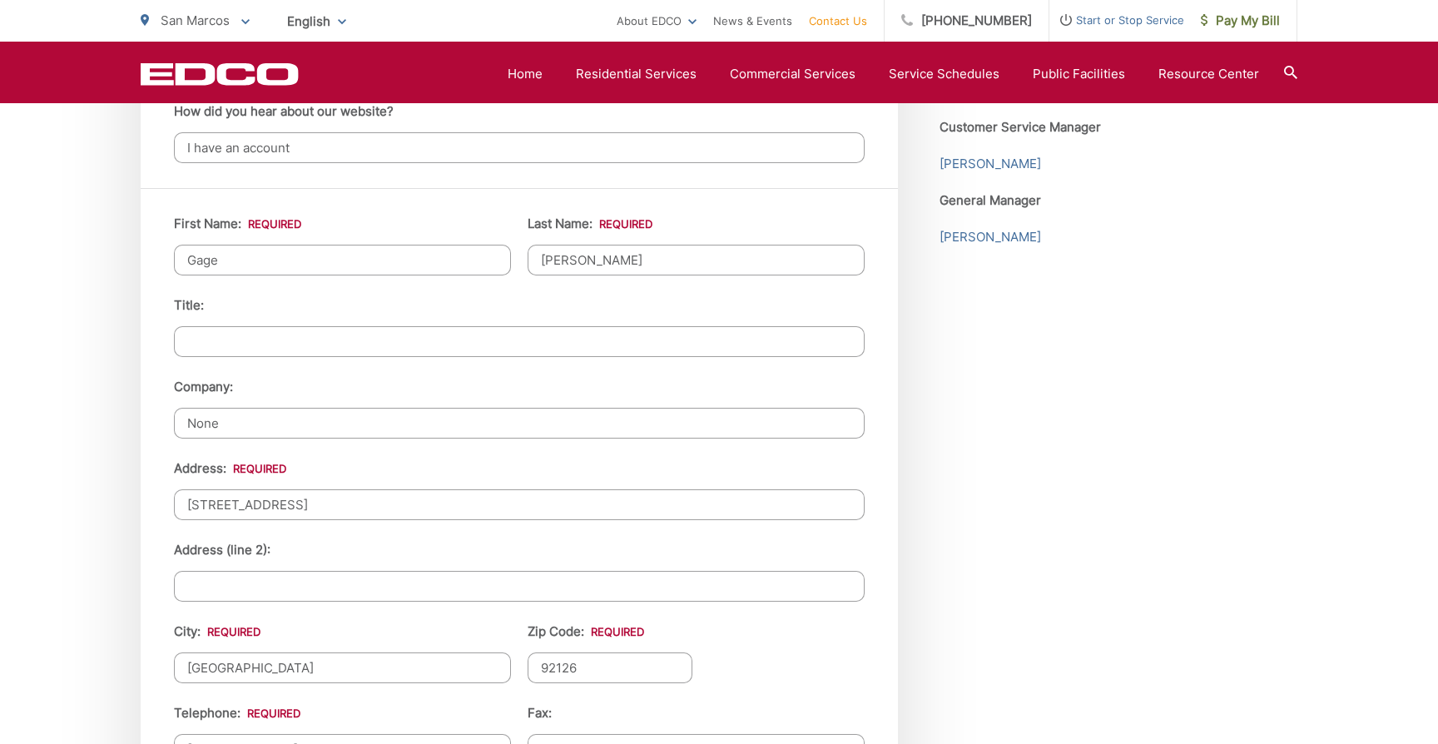
click at [341, 422] on input "None" at bounding box center [519, 423] width 691 height 31
click at [132, 384] on div "EDCO keeps your response strictly confidential. We do not provide it to any out…" at bounding box center [719, 135] width 1438 height 2564
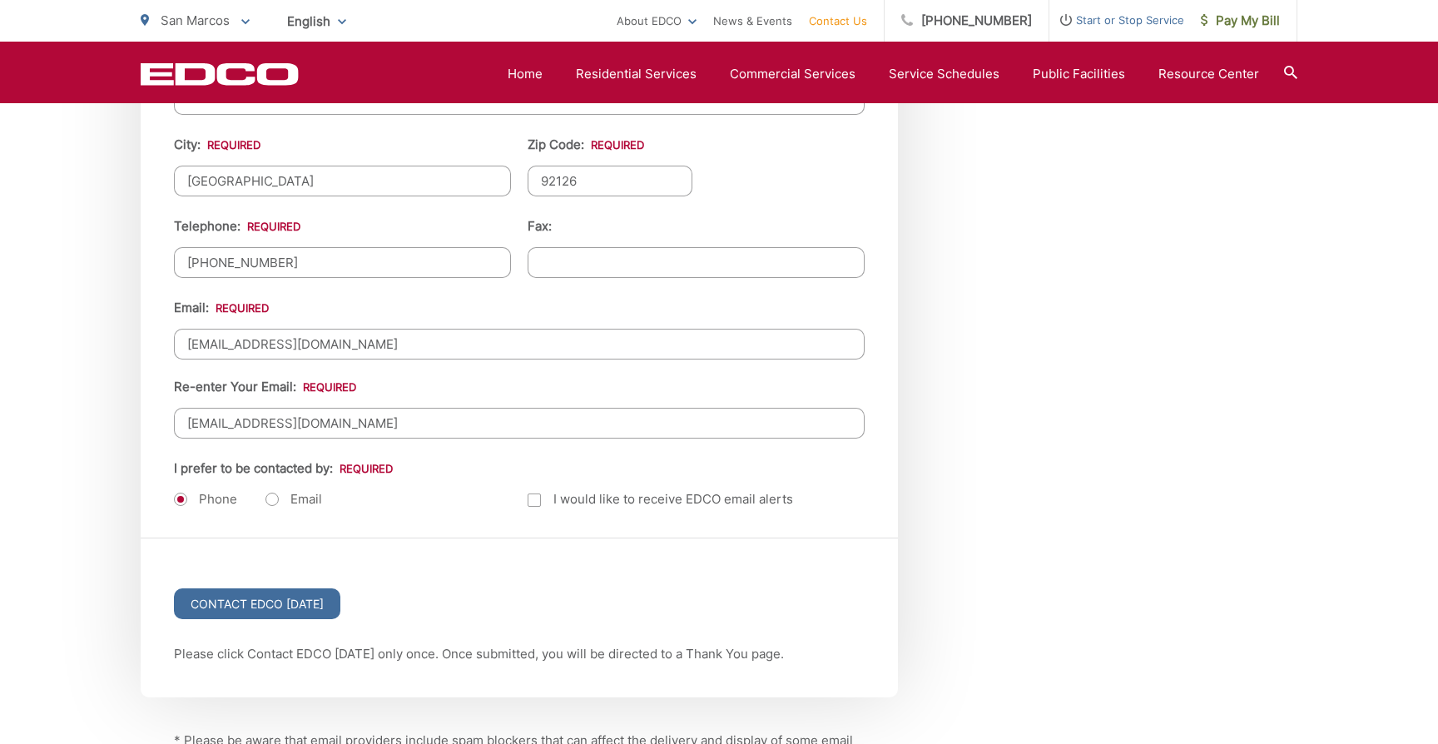
scroll to position [1975, 0]
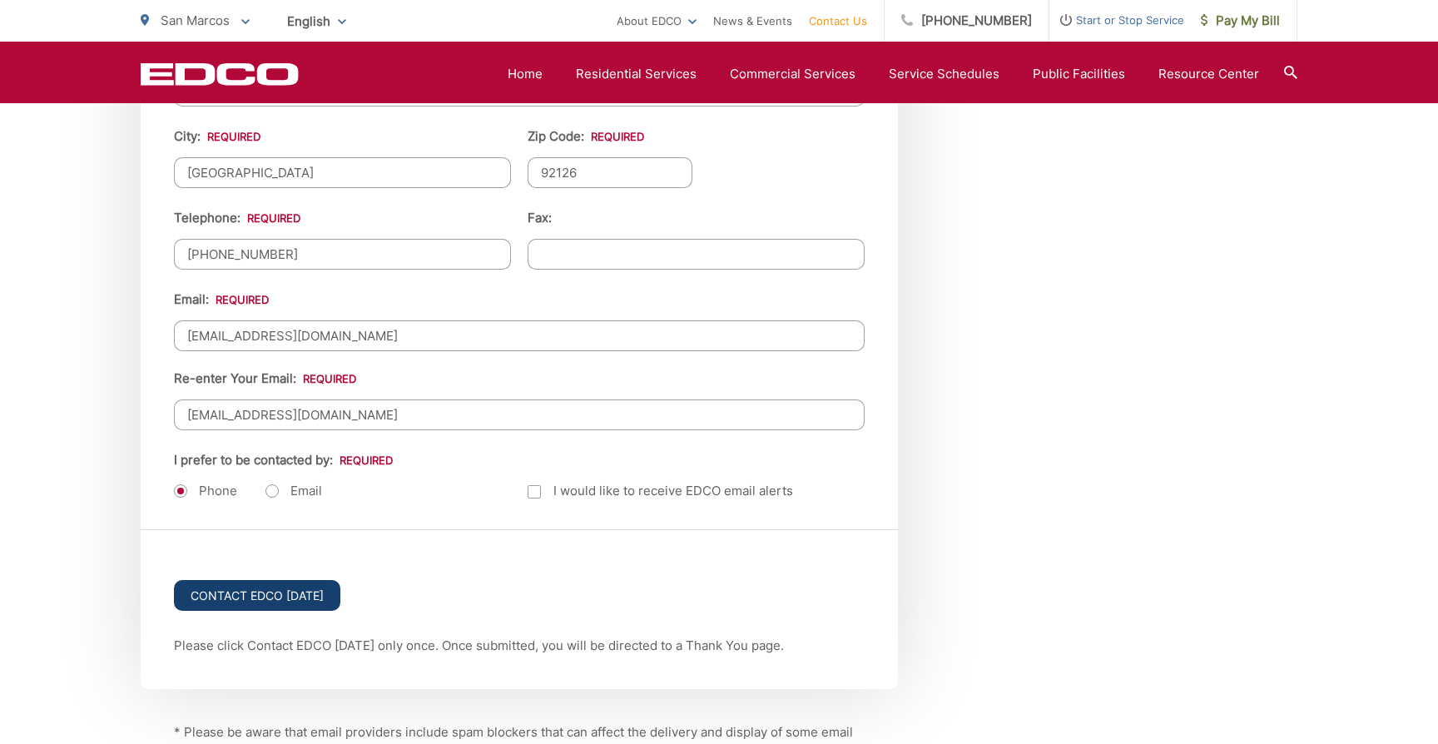
click at [293, 593] on input "Contact EDCO Today" at bounding box center [257, 595] width 166 height 31
